Goal: Task Accomplishment & Management: Complete application form

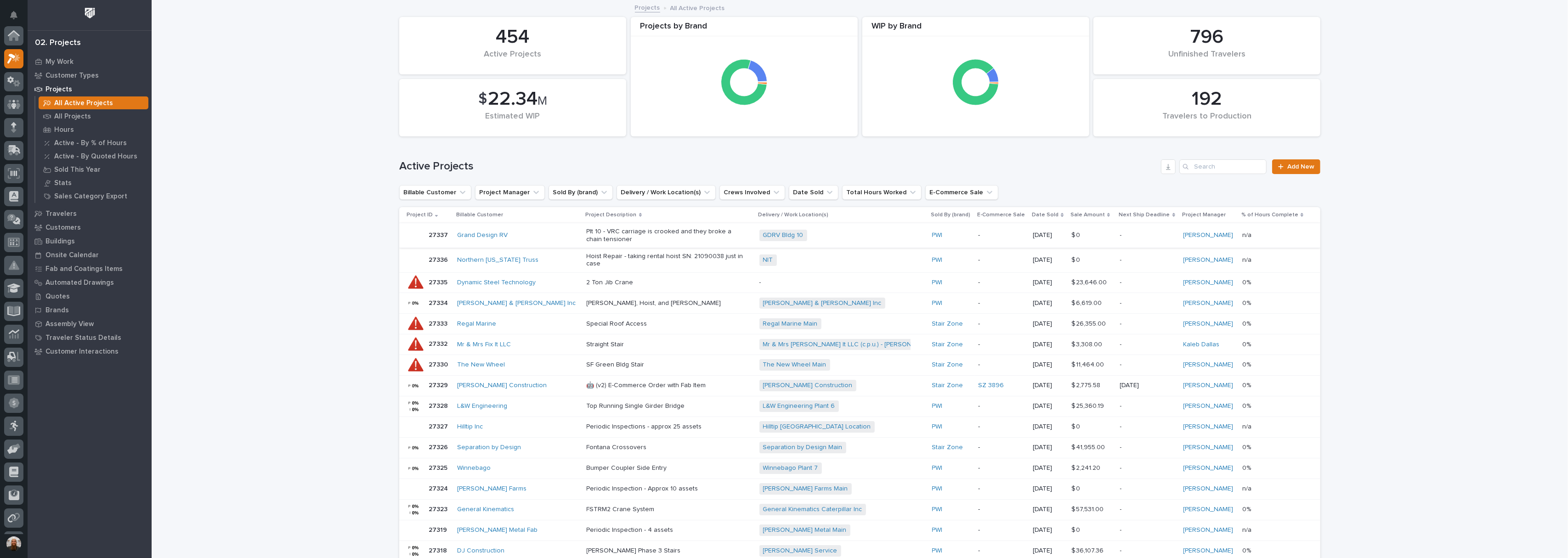
scroll to position [23, 0]
click at [62, 64] on p "My Work" at bounding box center [59, 62] width 28 height 8
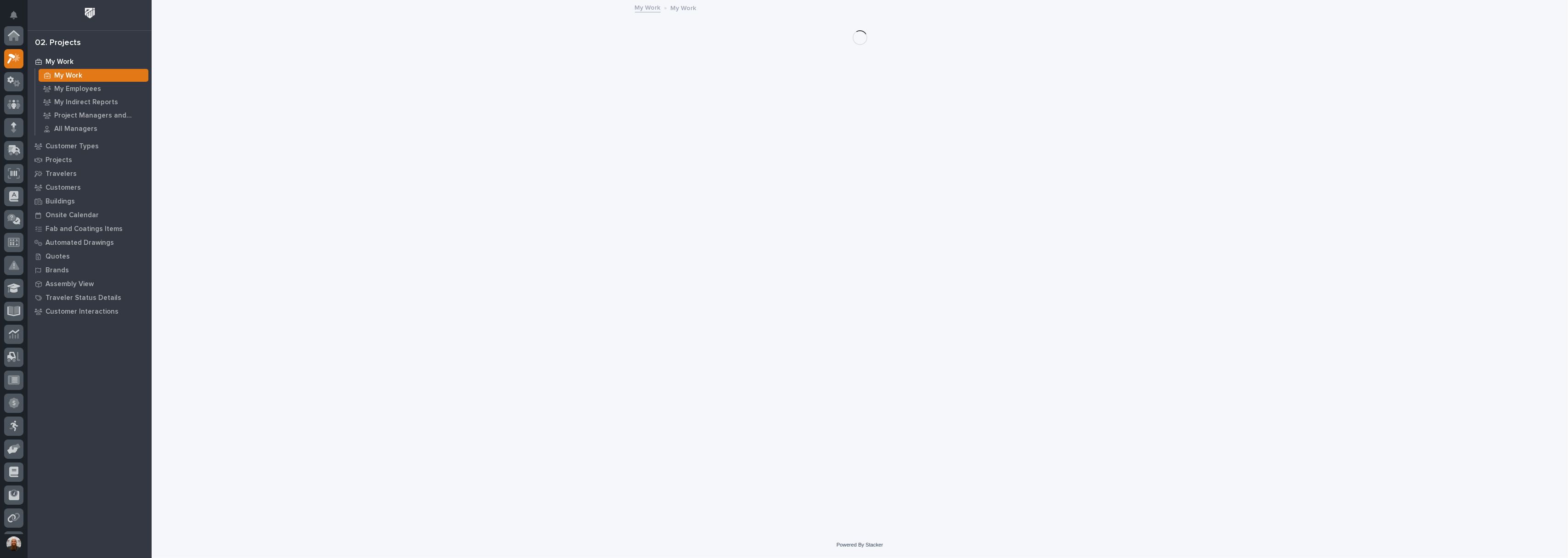
scroll to position [23, 0]
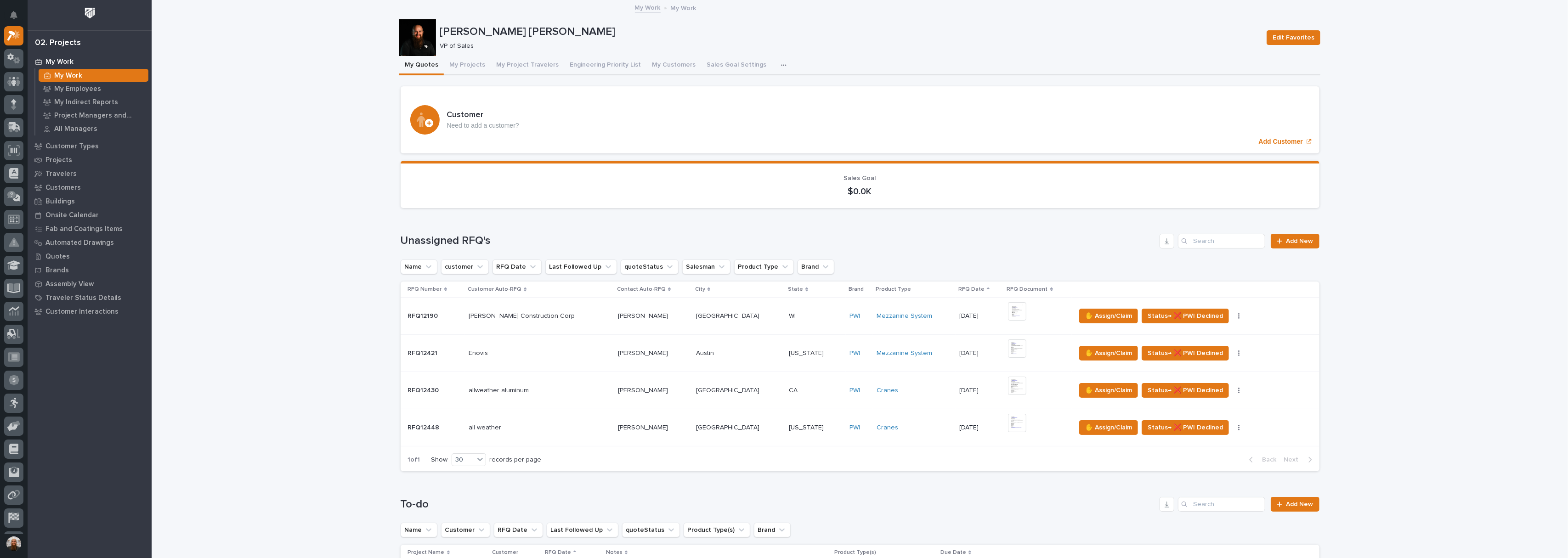
click at [507, 423] on p at bounding box center [540, 427] width 142 height 8
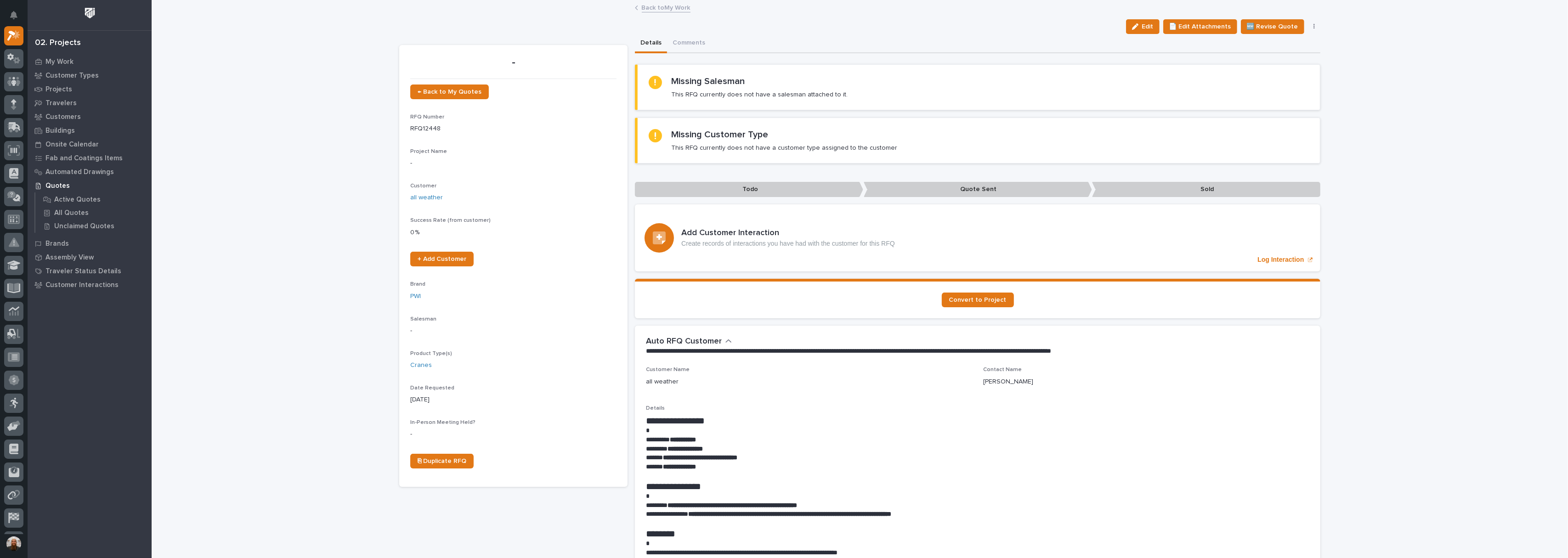
click at [650, 6] on link "Back to My Work" at bounding box center [666, 7] width 49 height 10
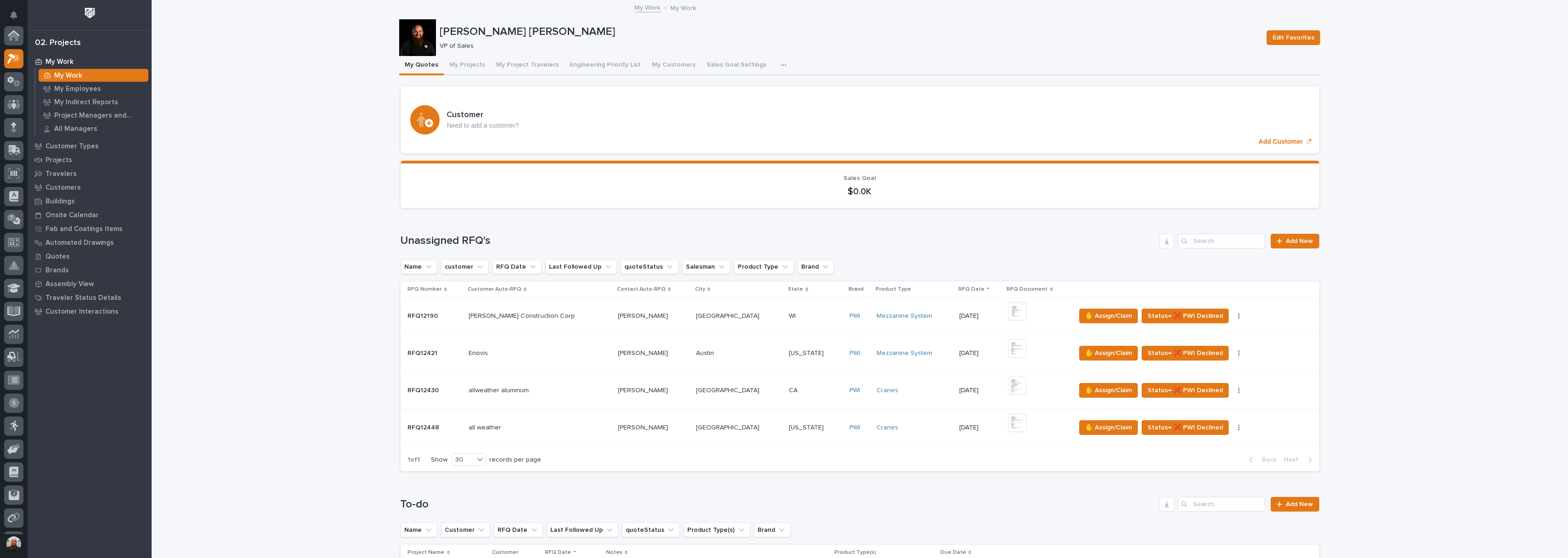
scroll to position [25, 0]
click at [495, 390] on p "allweather aluminum" at bounding box center [500, 389] width 62 height 10
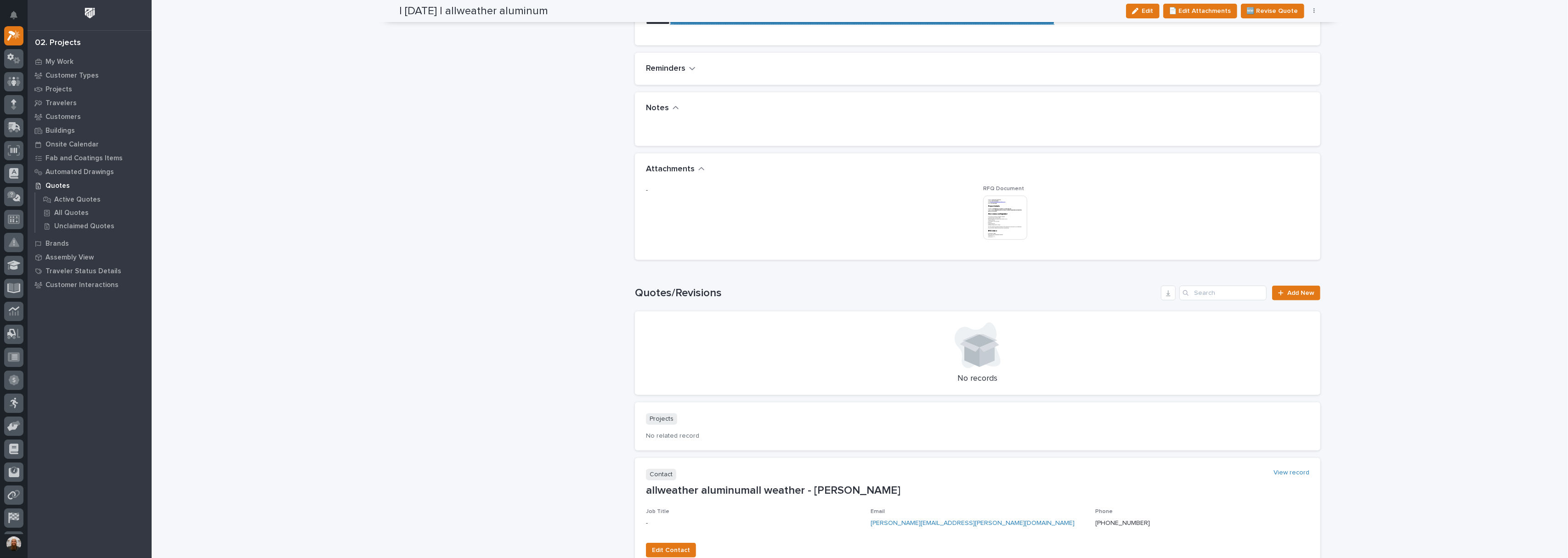
scroll to position [804, 0]
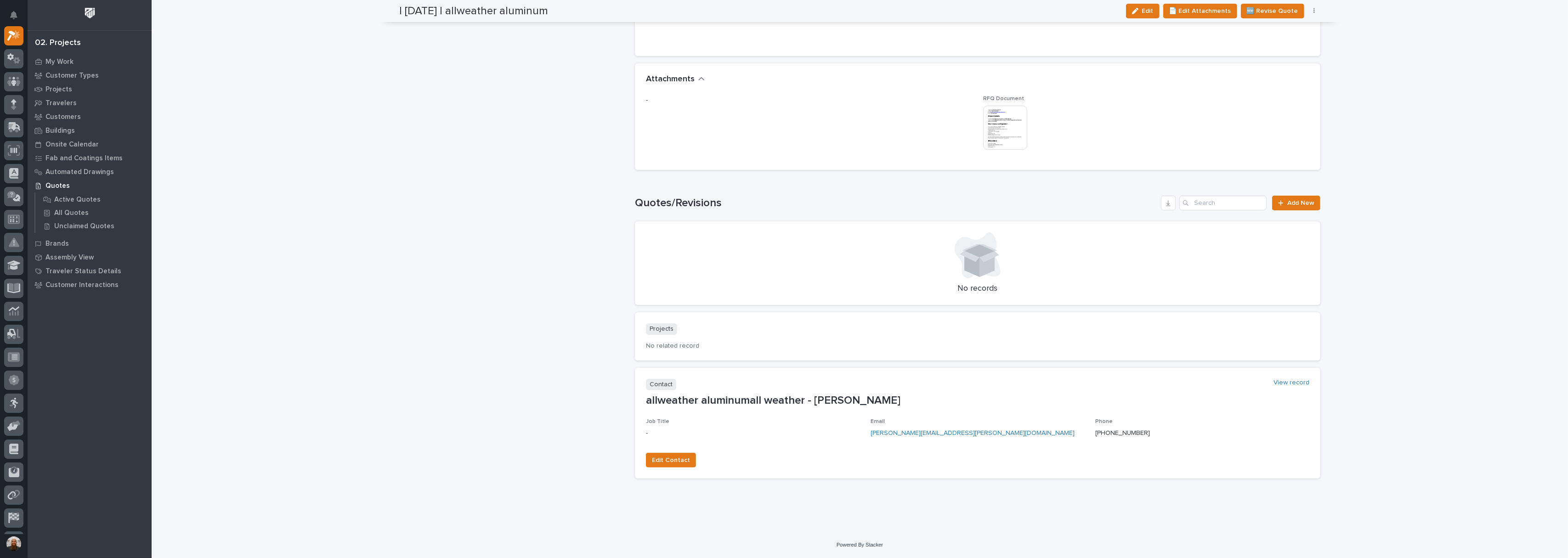
click at [996, 133] on img at bounding box center [1005, 127] width 44 height 44
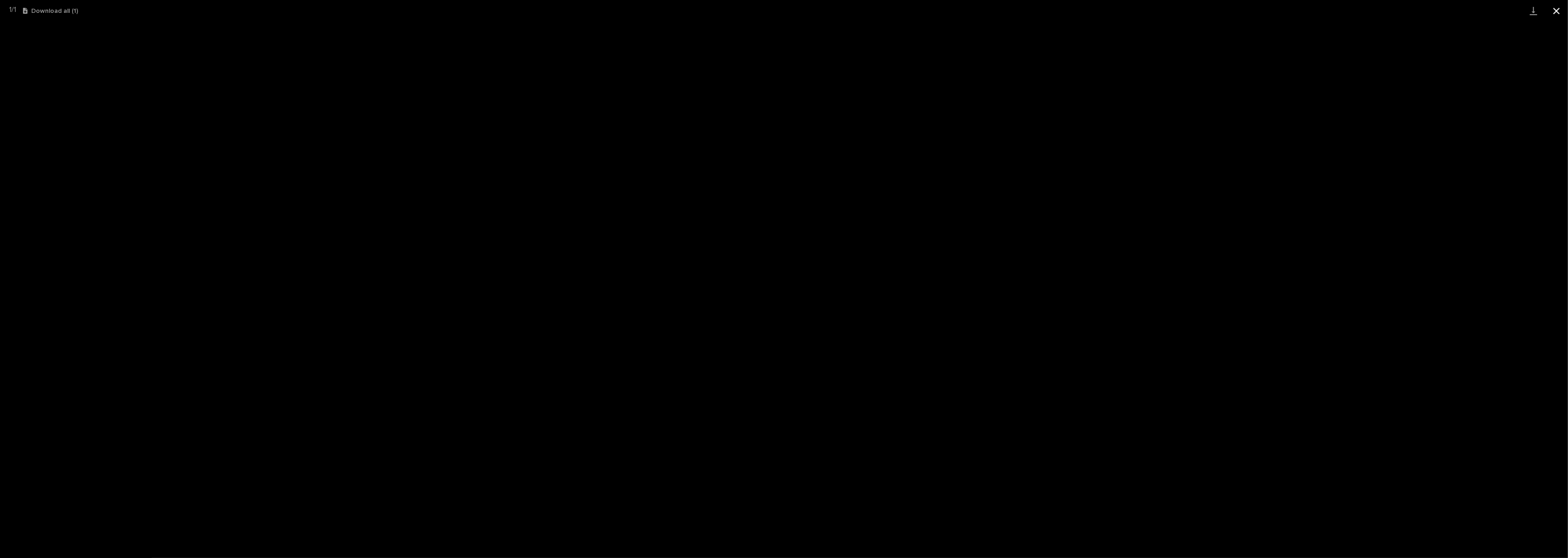
click at [1562, 8] on button "Close gallery" at bounding box center [1556, 10] width 23 height 22
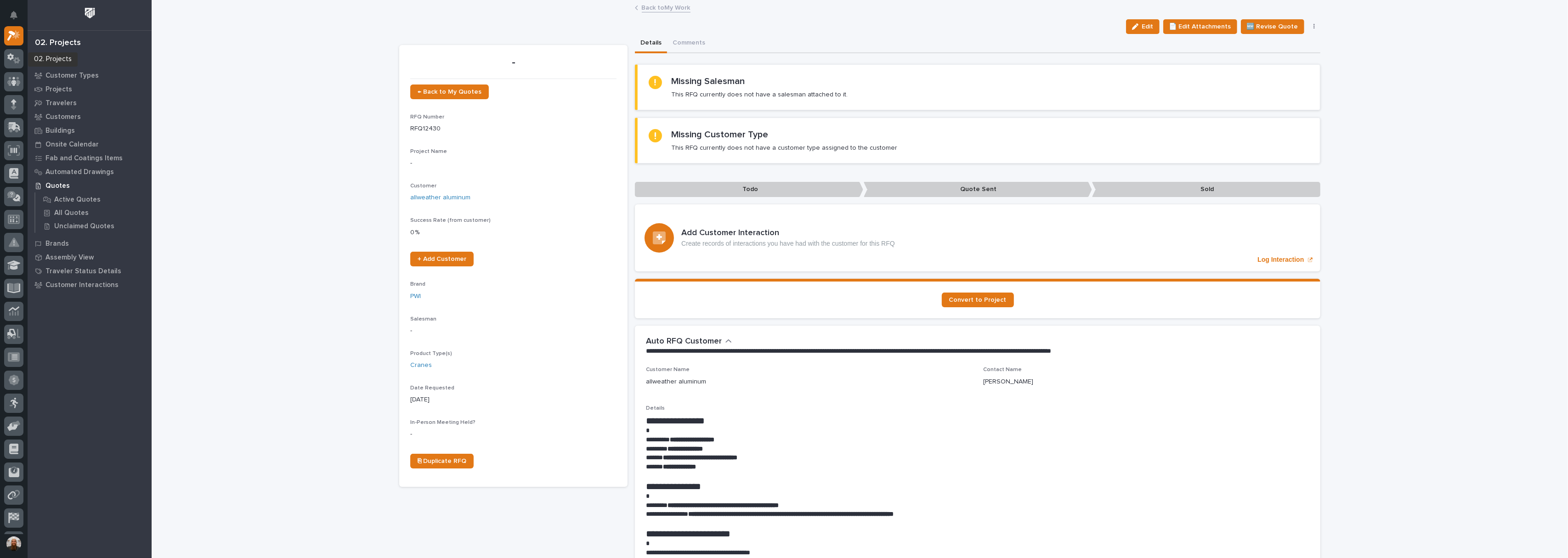
scroll to position [0, 0]
click at [6, 56] on div at bounding box center [14, 59] width 19 height 19
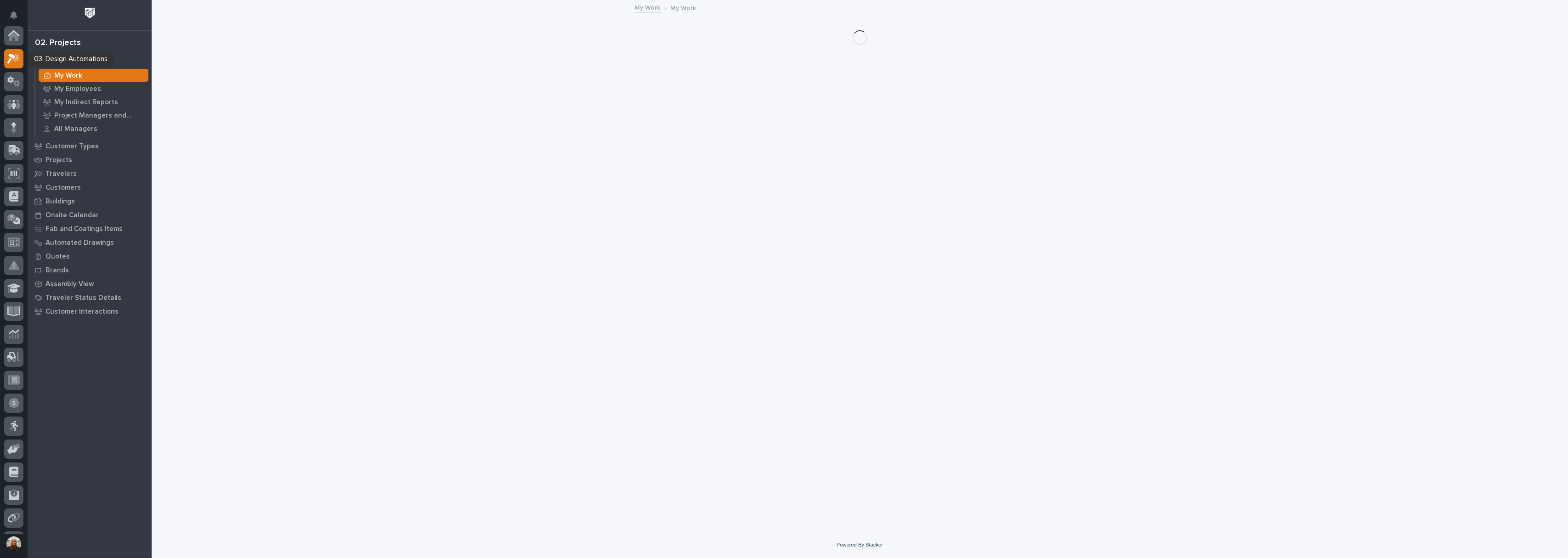
scroll to position [23, 0]
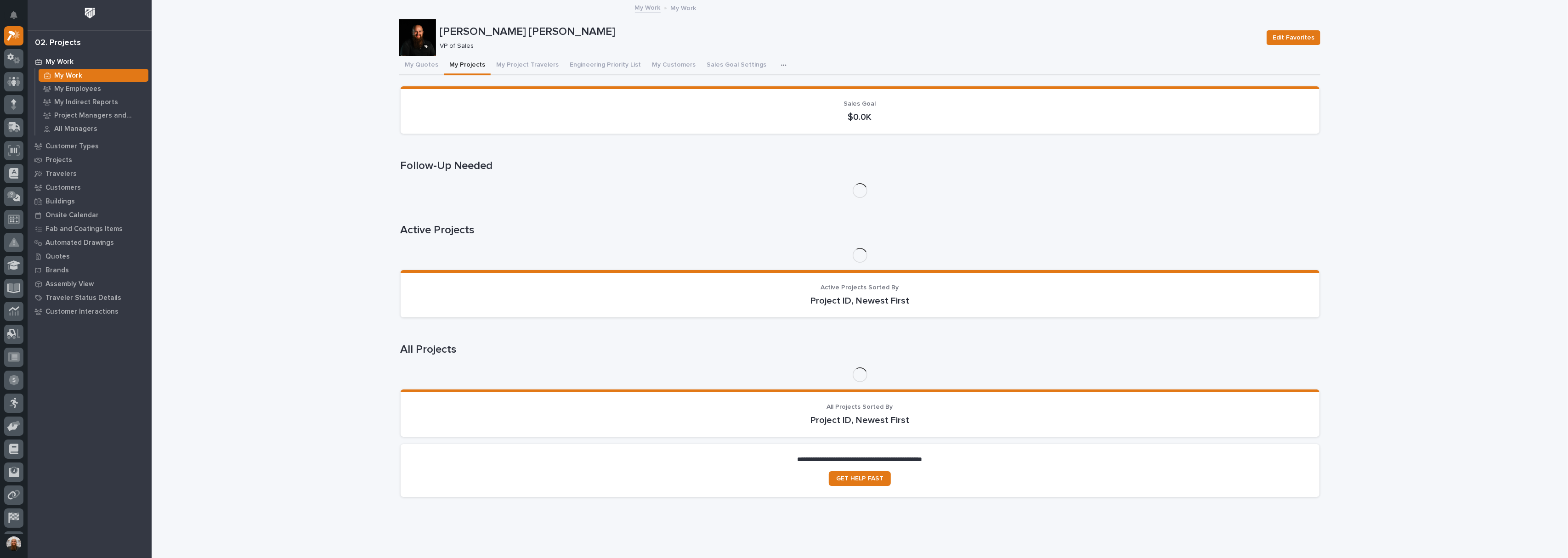
click at [463, 69] on button "My Projects" at bounding box center [467, 65] width 47 height 19
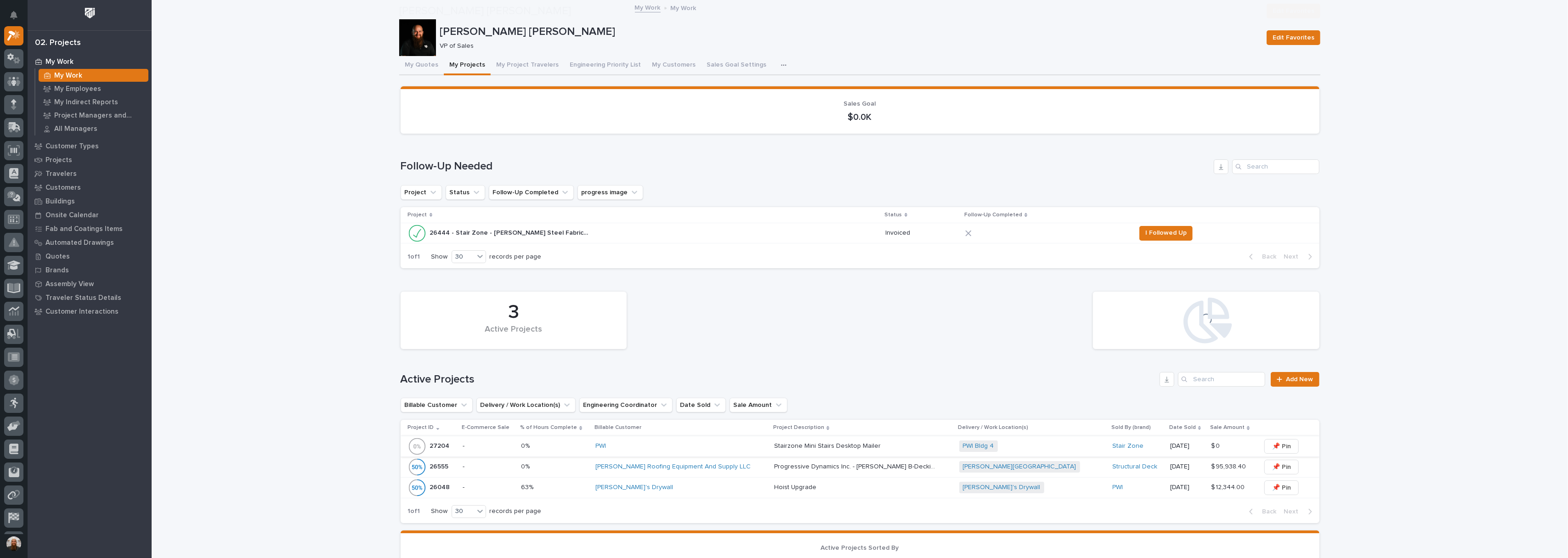
scroll to position [143, 0]
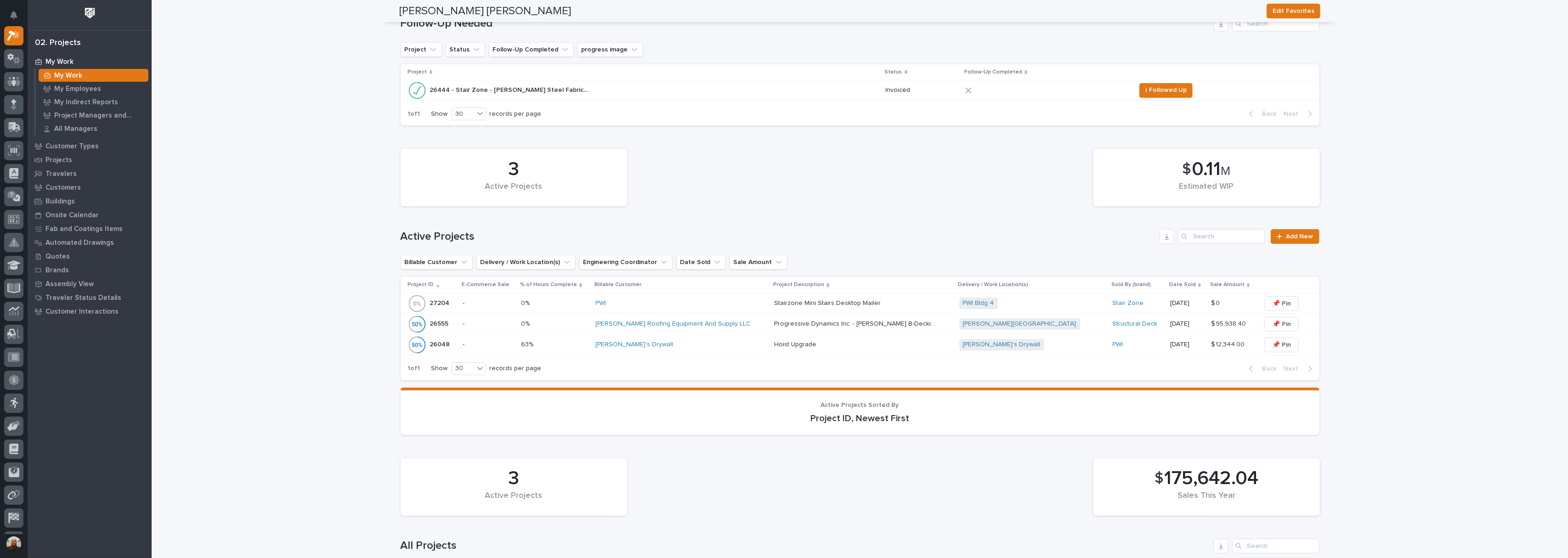
click at [440, 304] on p "27204" at bounding box center [440, 302] width 22 height 10
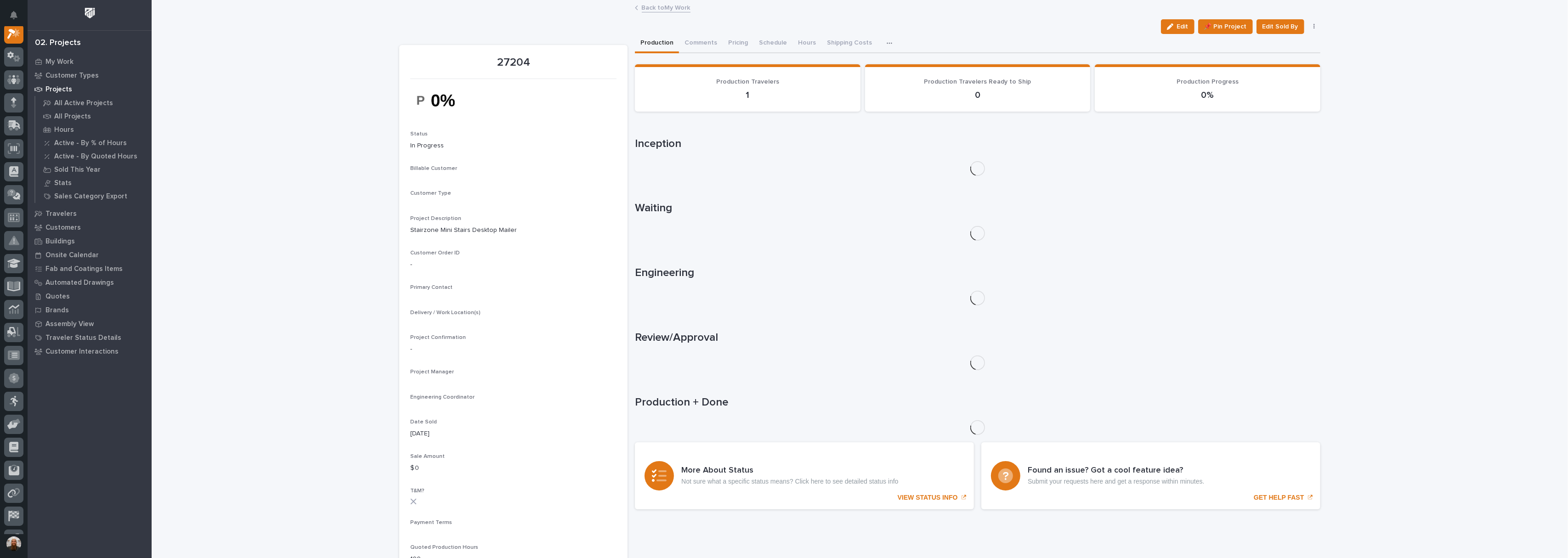
scroll to position [23, 0]
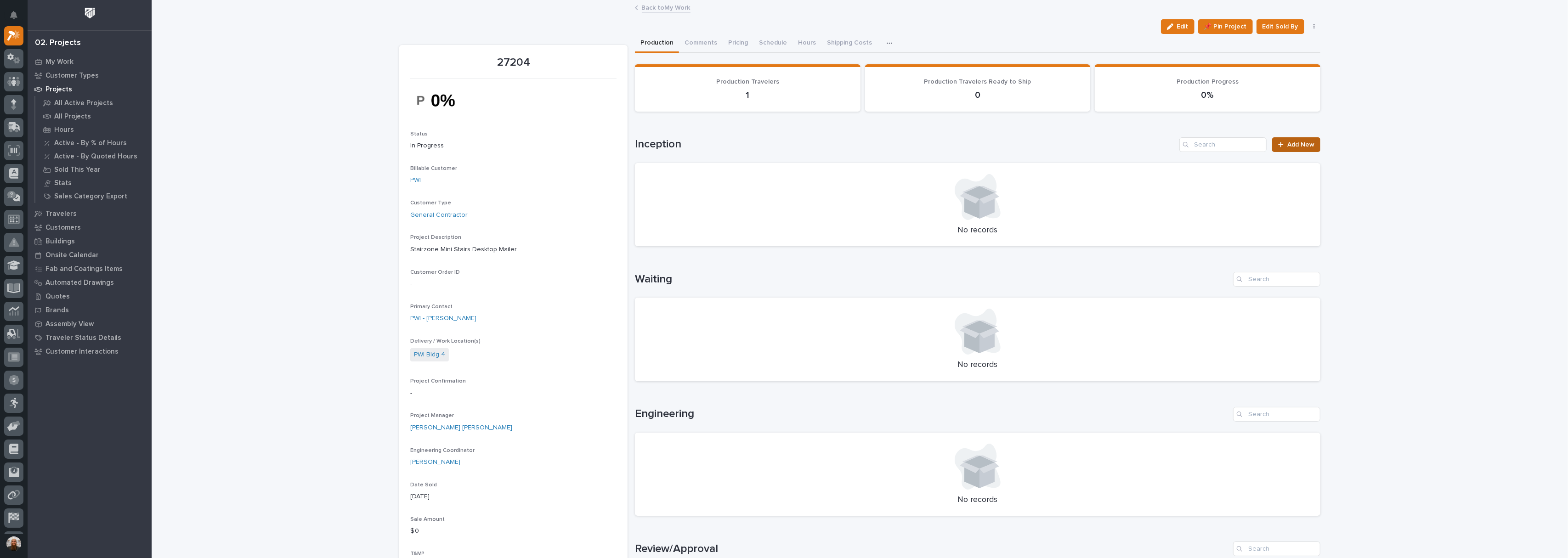
click at [1291, 141] on link "Add New" at bounding box center [1296, 144] width 48 height 15
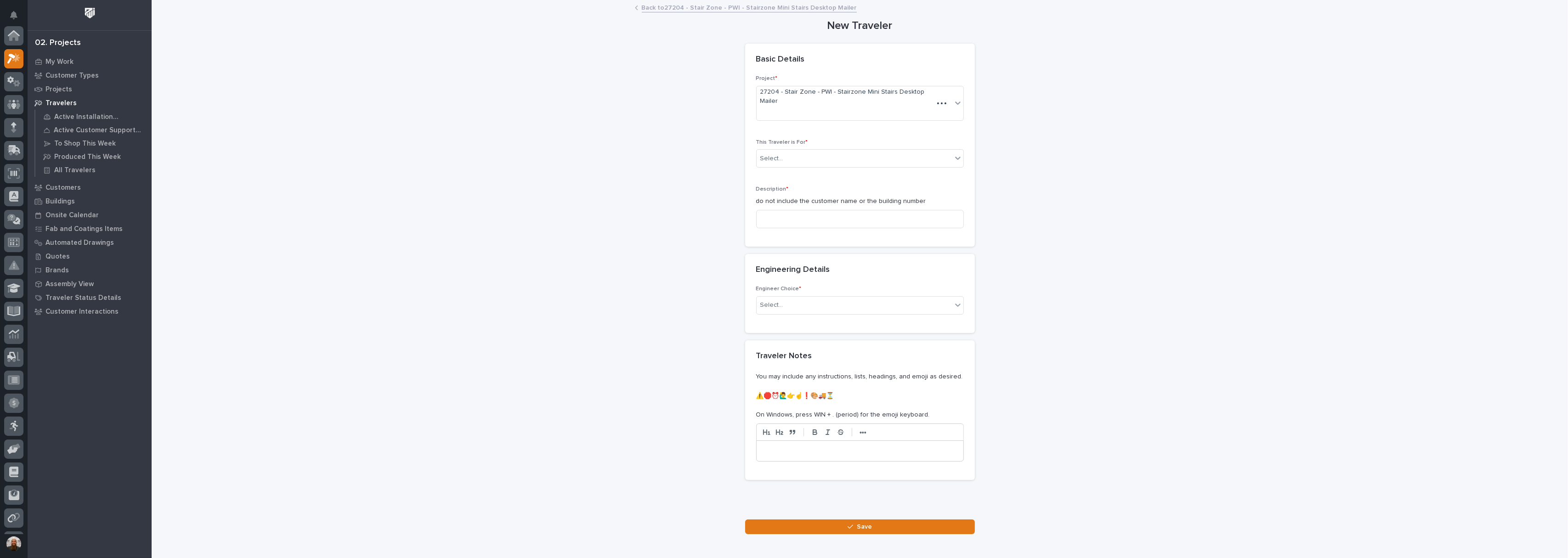
scroll to position [23, 0]
click at [814, 151] on div "Select..." at bounding box center [854, 159] width 195 height 15
click at [807, 167] on div "Production" at bounding box center [855, 166] width 207 height 16
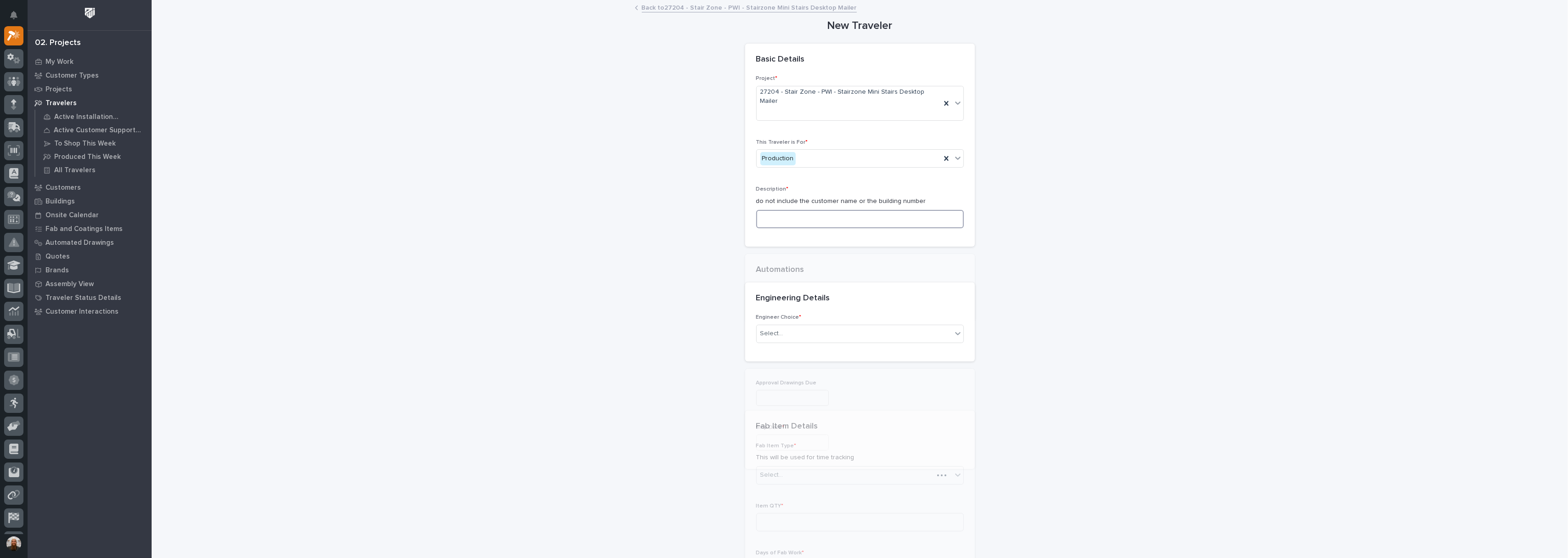
click at [800, 210] on input at bounding box center [860, 219] width 208 height 19
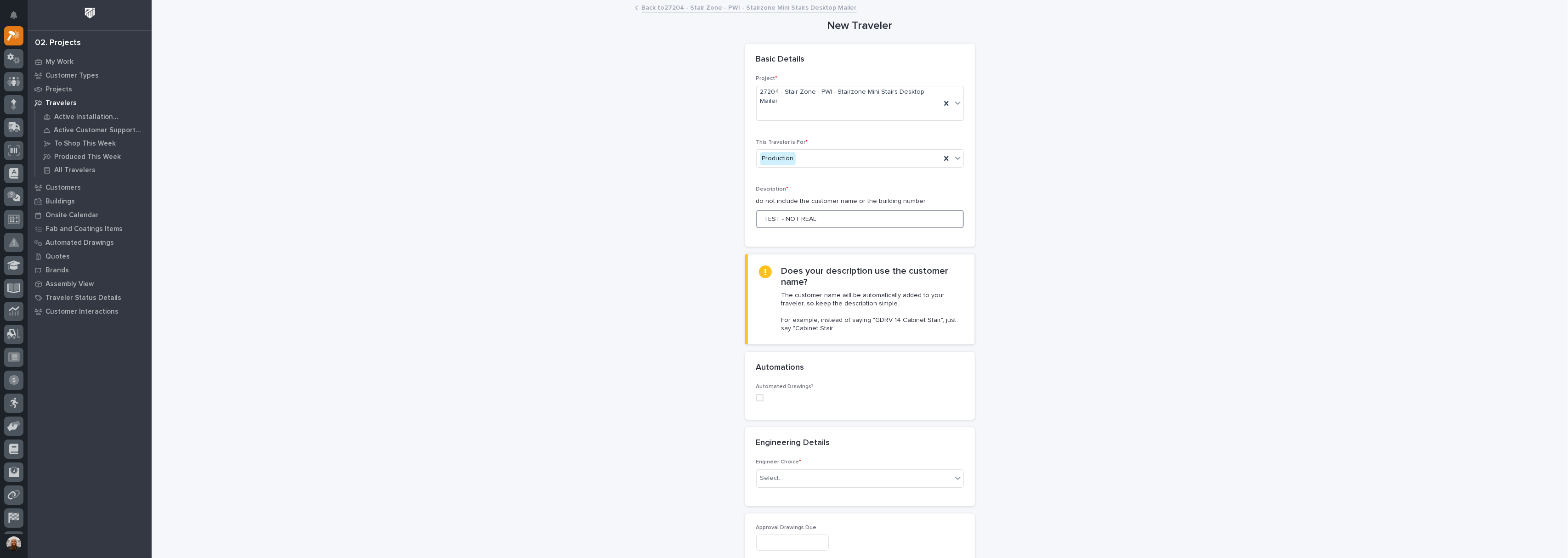
type input "TEST - NOT REAL"
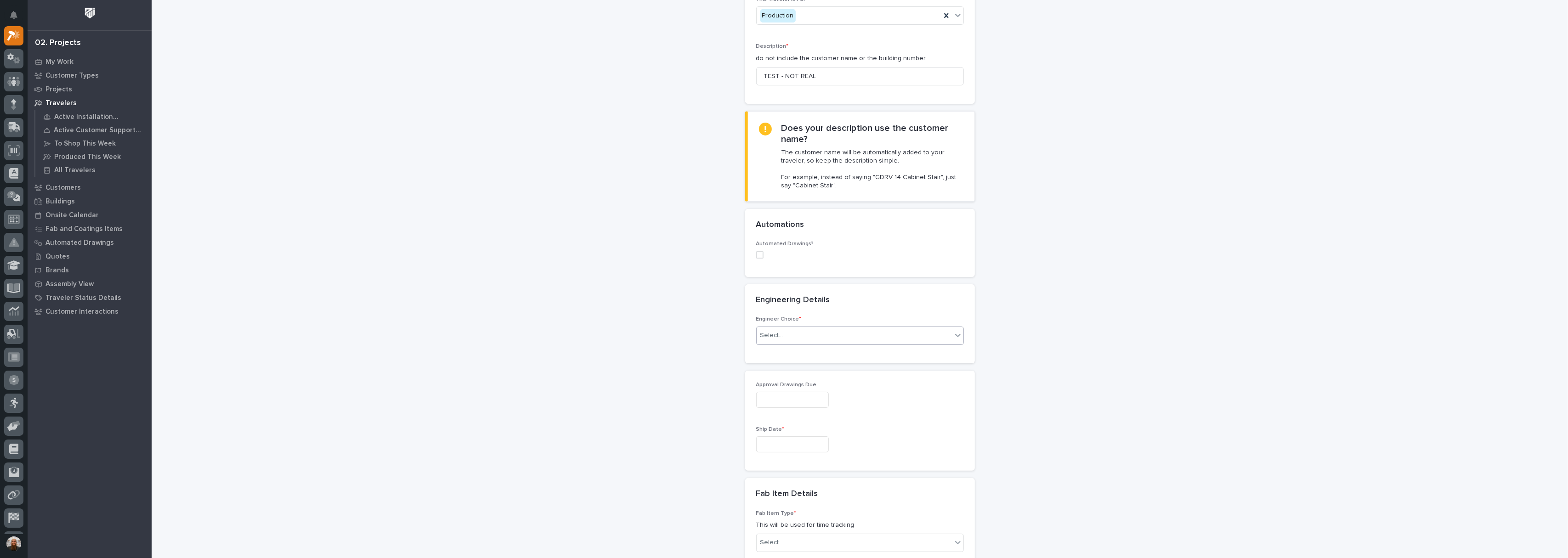
click at [787, 328] on div "Select..." at bounding box center [854, 335] width 195 height 15
click at [800, 378] on div "I know who will draw this" at bounding box center [855, 374] width 207 height 16
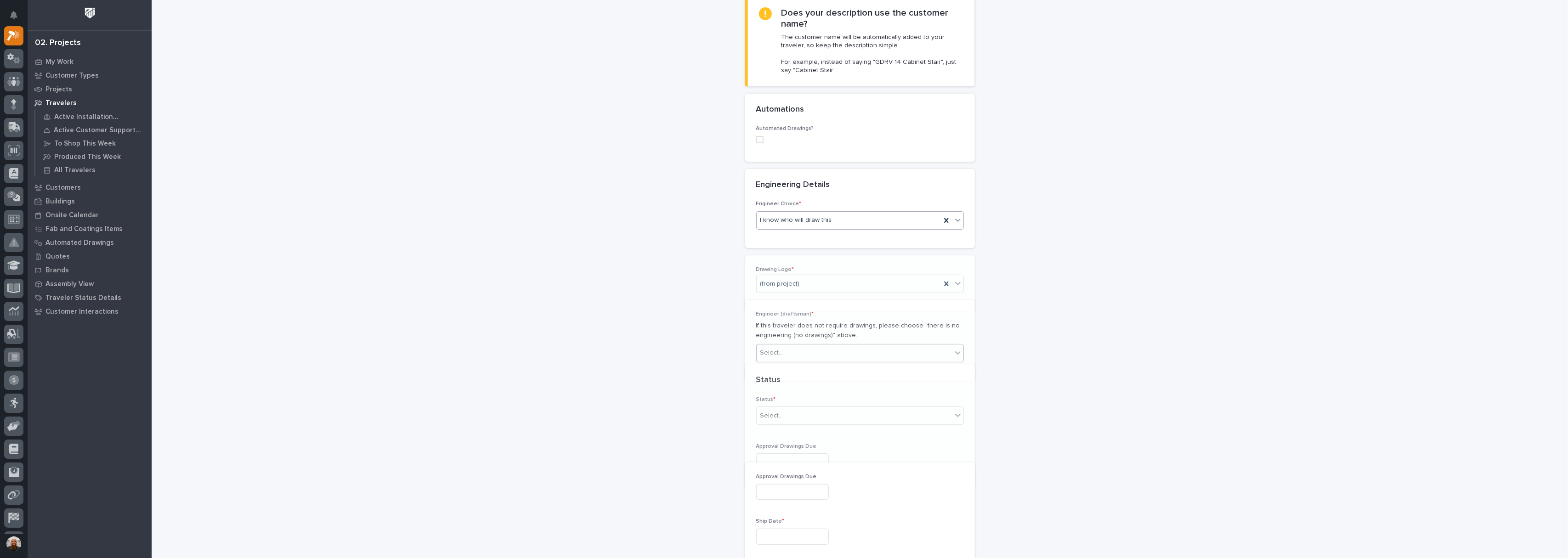
scroll to position [283, 0]
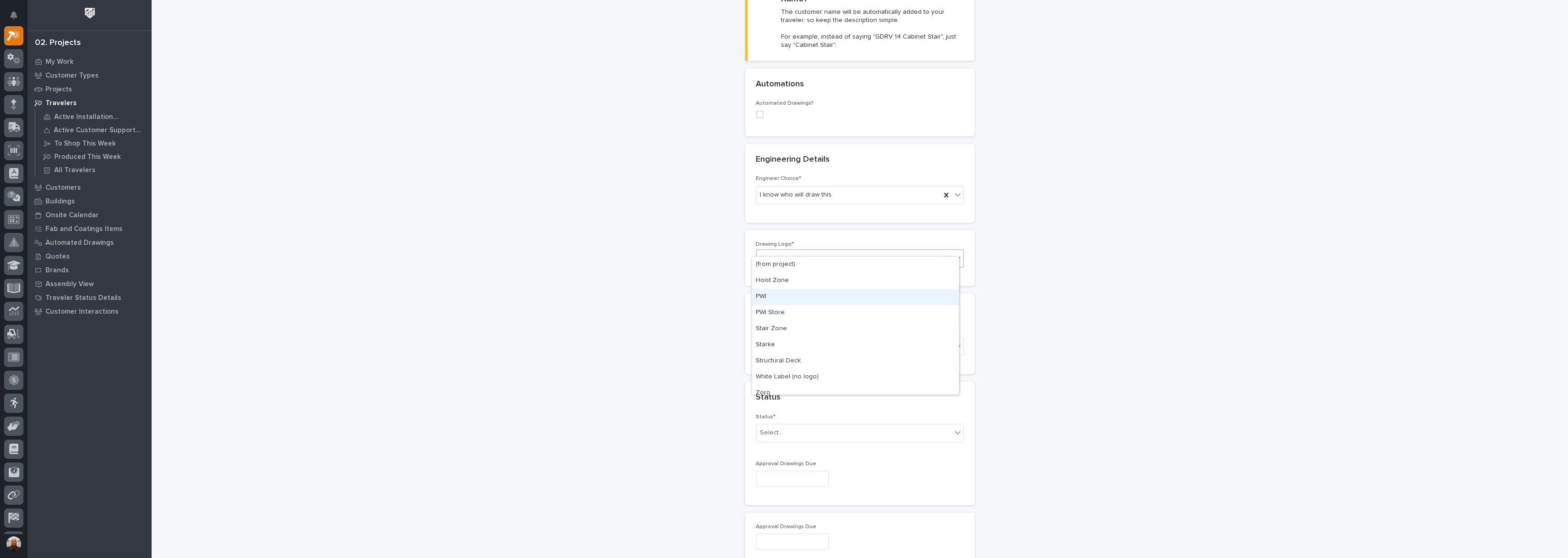
click at [782, 295] on div "PWI" at bounding box center [855, 297] width 207 height 16
click at [790, 251] on div "PWI" at bounding box center [849, 259] width 184 height 15
click at [1035, 312] on div "New Traveler Loading... Saving… Loading... Saving… Basic Details Project * 2720…" at bounding box center [859, 453] width 921 height 1470
click at [838, 339] on div "Select..." at bounding box center [854, 347] width 195 height 15
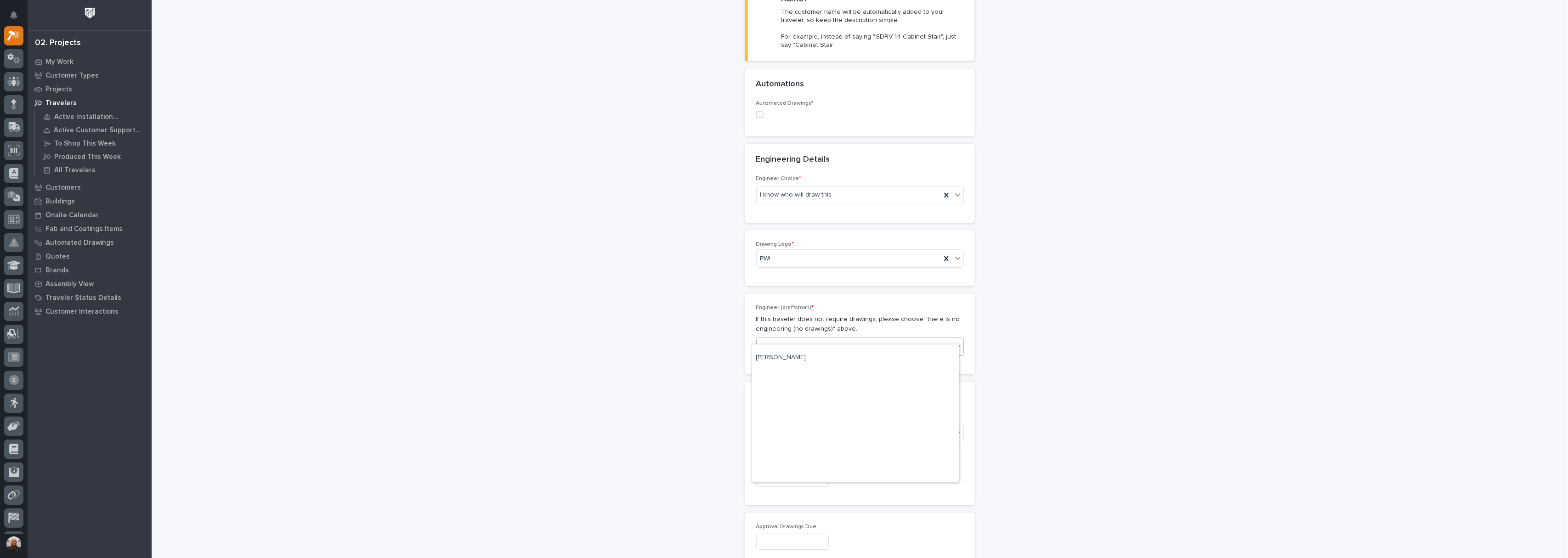
scroll to position [286, 0]
click at [816, 388] on div "[PERSON_NAME] [PERSON_NAME]" at bounding box center [855, 388] width 207 height 16
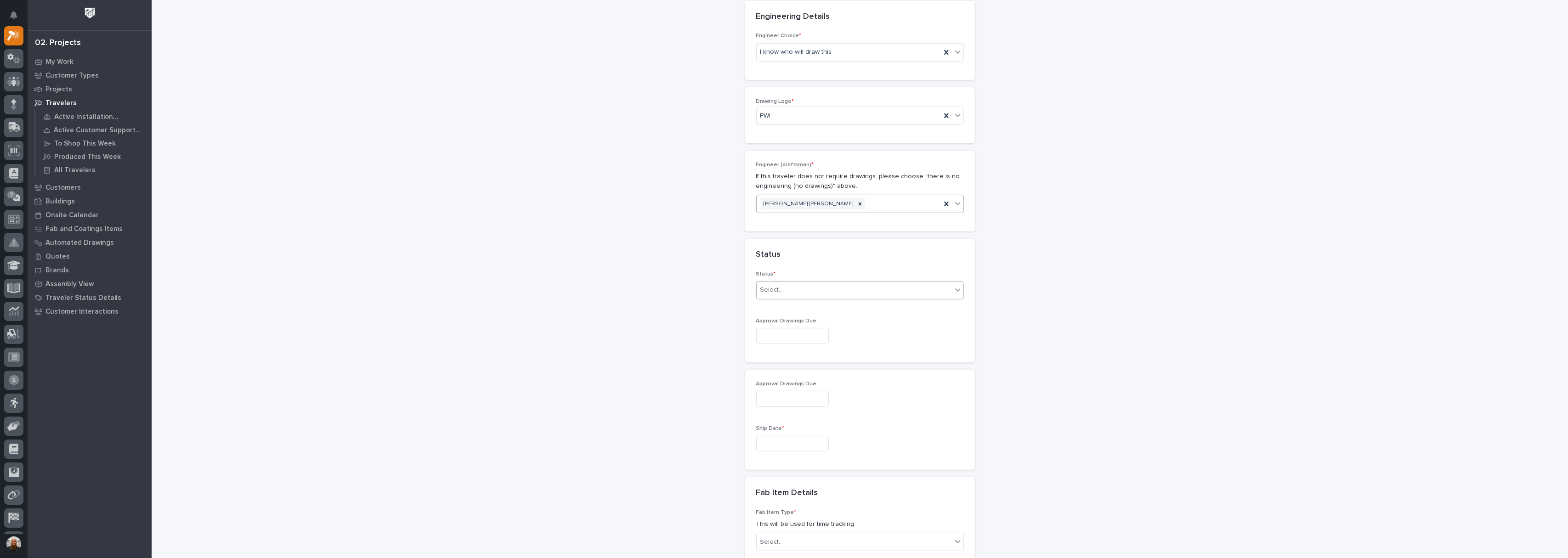
click at [790, 282] on div "Select..." at bounding box center [854, 289] width 195 height 15
click at [858, 202] on icon at bounding box center [859, 203] width 3 height 3
click at [806, 196] on div "Select..." at bounding box center [854, 204] width 195 height 15
click at [825, 207] on div "[PERSON_NAME]" at bounding box center [855, 203] width 207 height 16
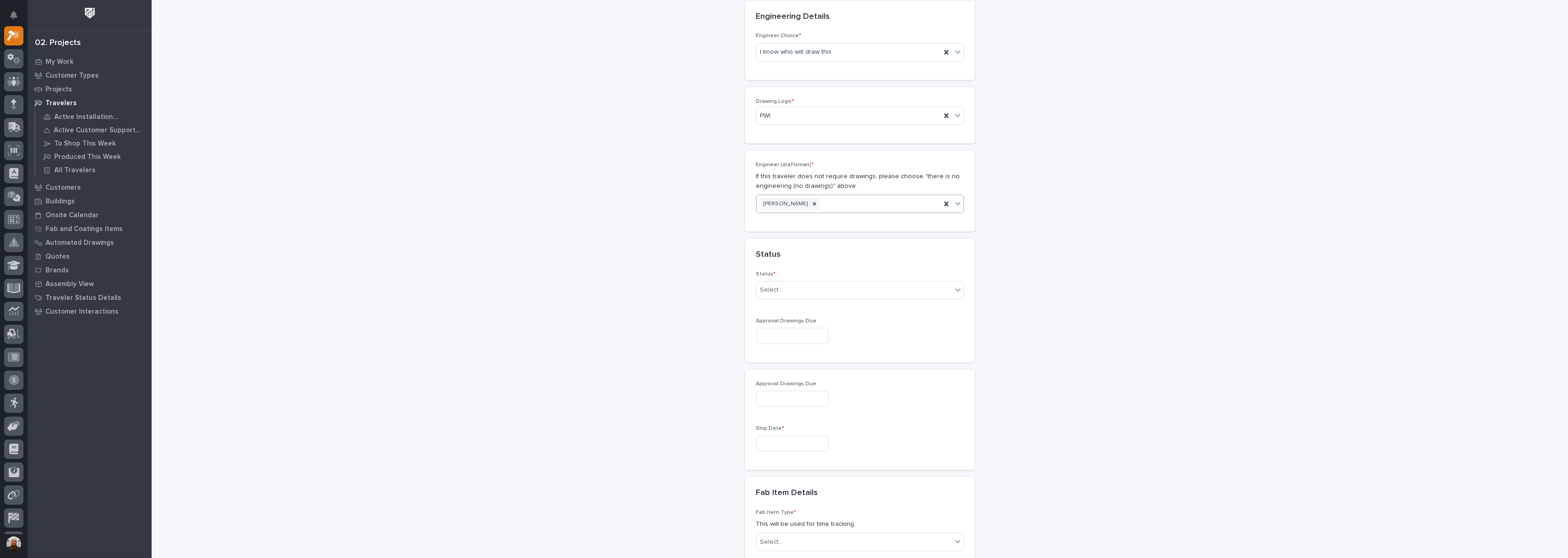
click at [662, 241] on div "**********" at bounding box center [859, 310] width 921 height 1470
click at [776, 285] on div "Select..." at bounding box center [772, 290] width 23 height 10
click at [783, 298] on div "Sold (no traveler printed)" at bounding box center [855, 296] width 207 height 16
click at [788, 328] on input "text" at bounding box center [792, 336] width 72 height 16
click at [1070, 337] on div "**********" at bounding box center [859, 310] width 921 height 1470
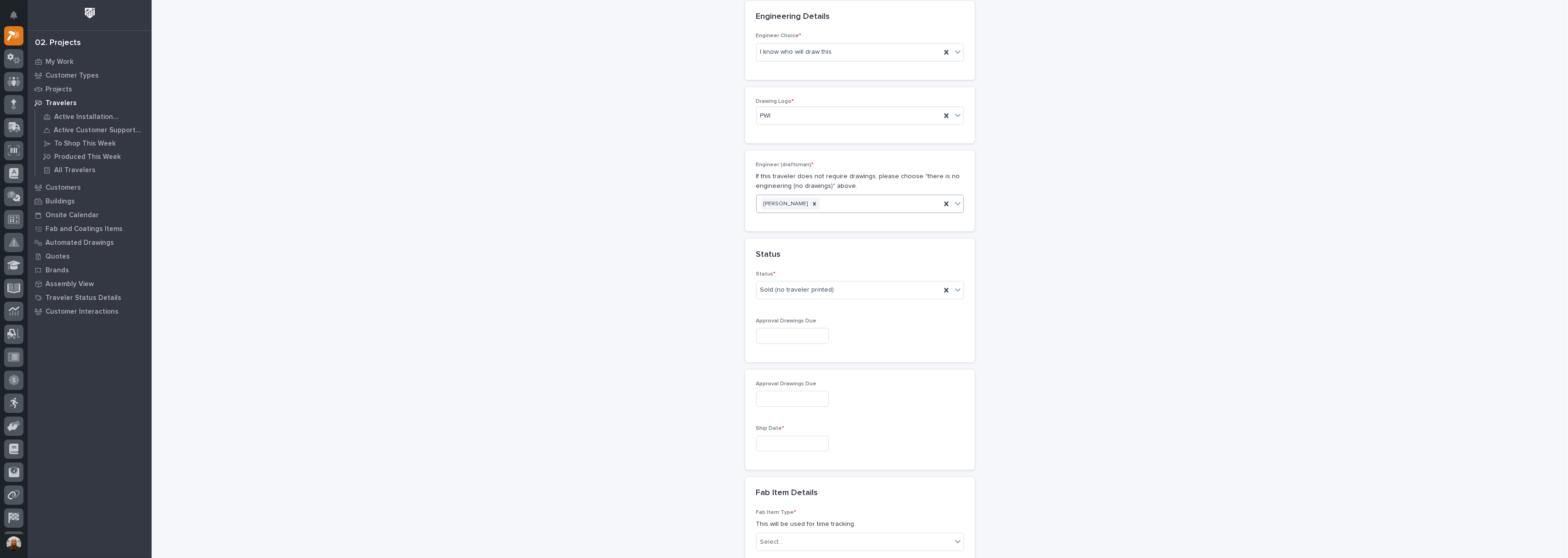
click at [767, 328] on input "text" at bounding box center [792, 336] width 72 height 16
click at [769, 391] on input "text" at bounding box center [792, 399] width 72 height 16
click at [1239, 354] on div "**********" at bounding box center [859, 310] width 921 height 1470
click at [762, 436] on input "text" at bounding box center [792, 444] width 72 height 16
click at [1313, 350] on div "**********" at bounding box center [859, 310] width 921 height 1470
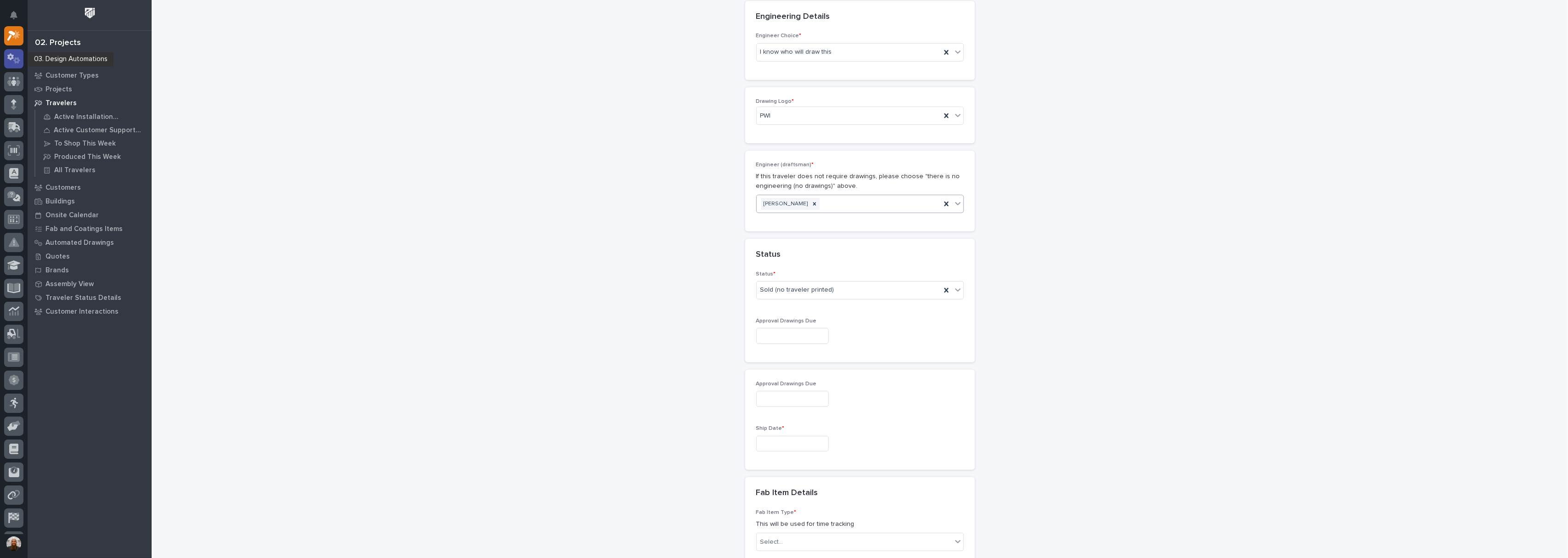
click at [15, 54] on icon at bounding box center [14, 58] width 14 height 10
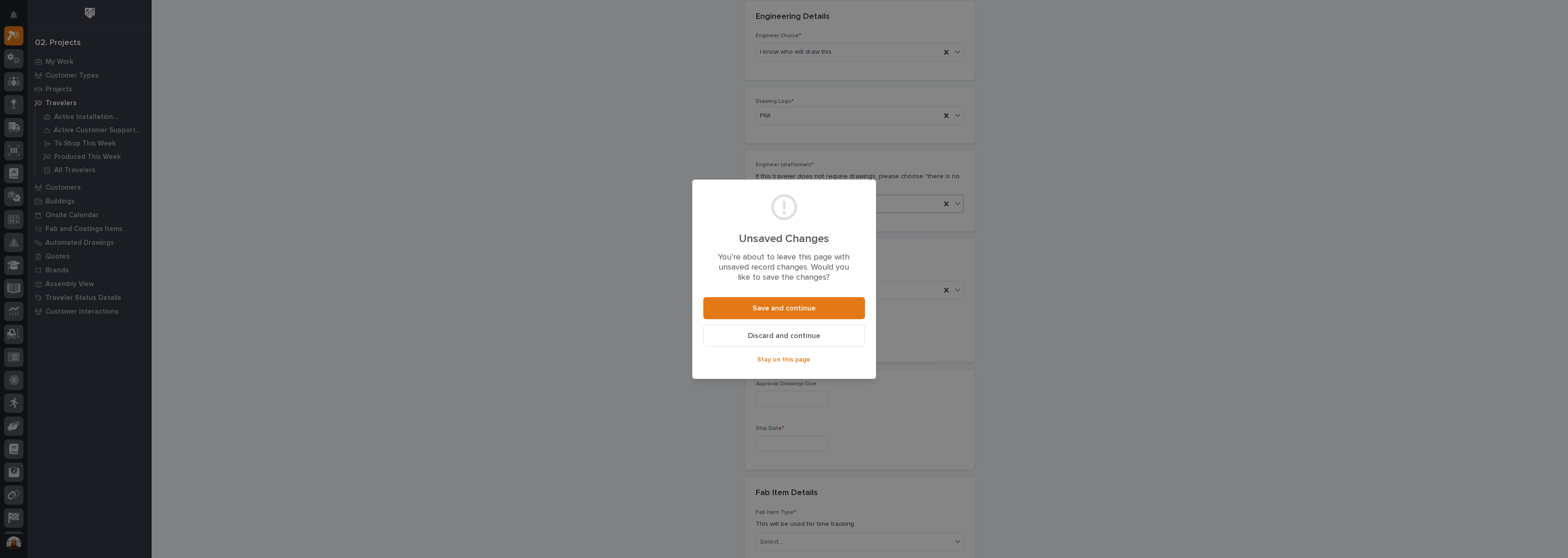
click at [748, 332] on button "Discard and continue" at bounding box center [785, 336] width 162 height 22
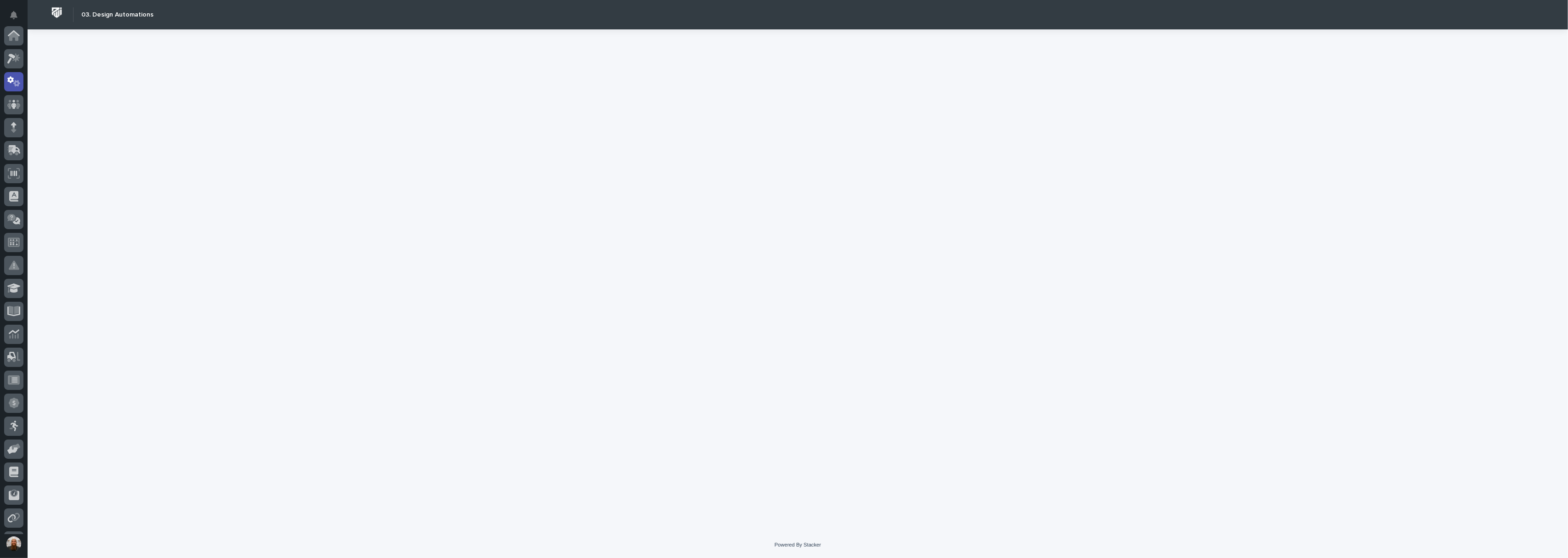
scroll to position [46, 0]
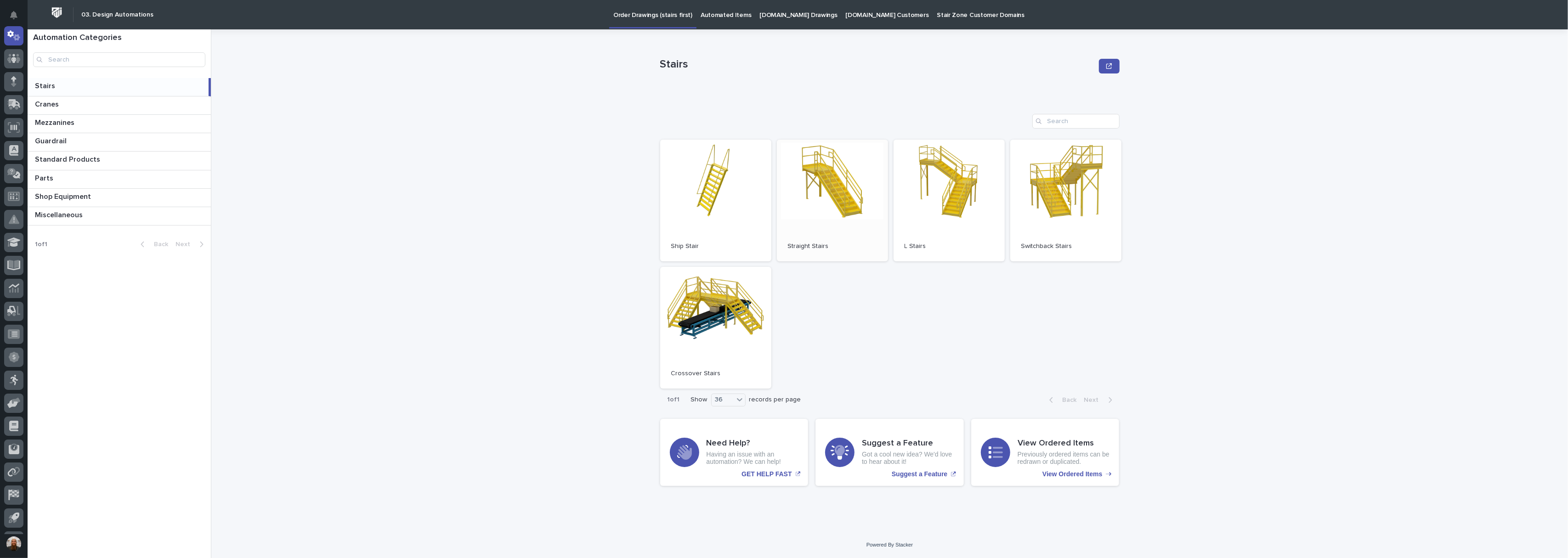
click at [809, 194] on link "Open" at bounding box center [832, 200] width 111 height 122
